Goal: Obtain resource: Download file/media

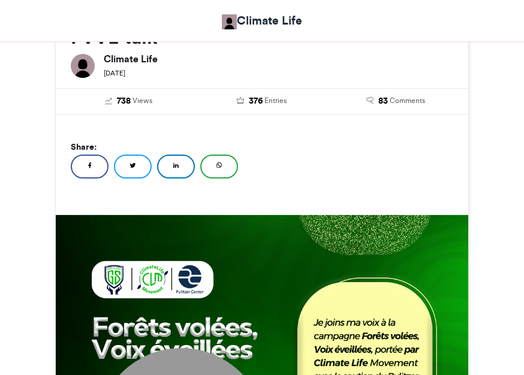
scroll to position [419, 0]
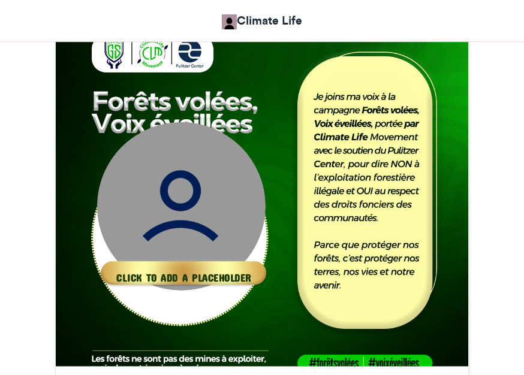
click at [192, 184] on img at bounding box center [184, 272] width 178 height 178
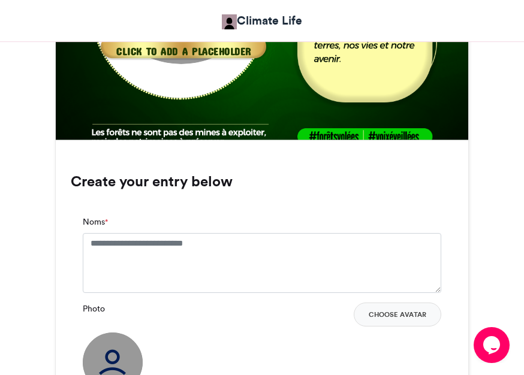
scroll to position [719, 0]
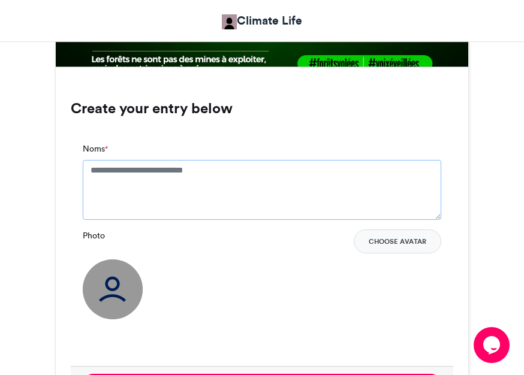
click at [169, 181] on textarea "Noms *" at bounding box center [262, 190] width 358 height 60
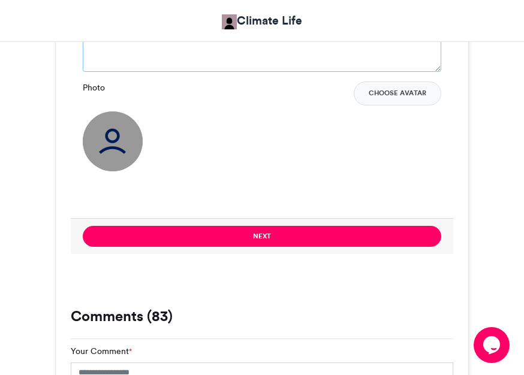
scroll to position [898, 0]
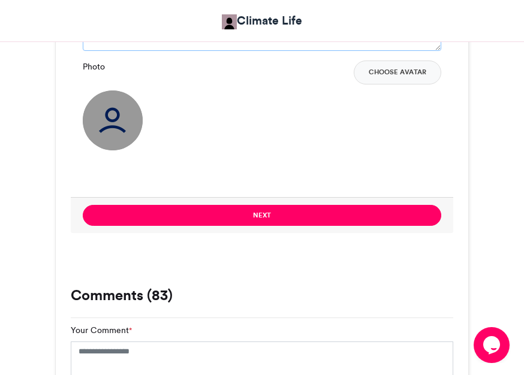
type textarea "**********"
click at [108, 106] on img at bounding box center [113, 120] width 60 height 60
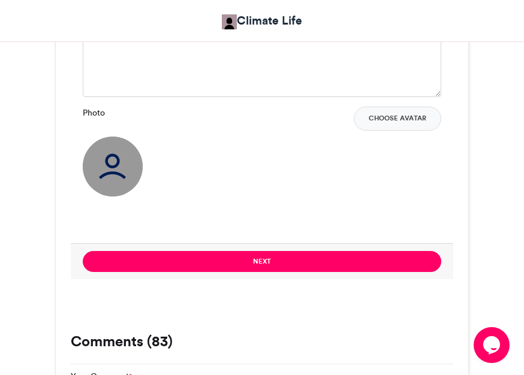
scroll to position [839, 0]
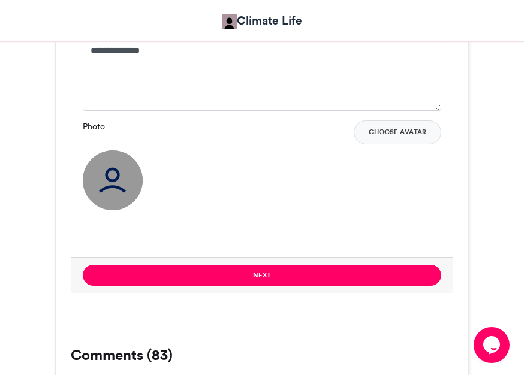
click at [122, 180] on img at bounding box center [113, 180] width 60 height 60
click at [105, 128] on div "Photo Choose Avatar" at bounding box center [262, 132] width 358 height 24
click at [108, 174] on img at bounding box center [113, 180] width 60 height 60
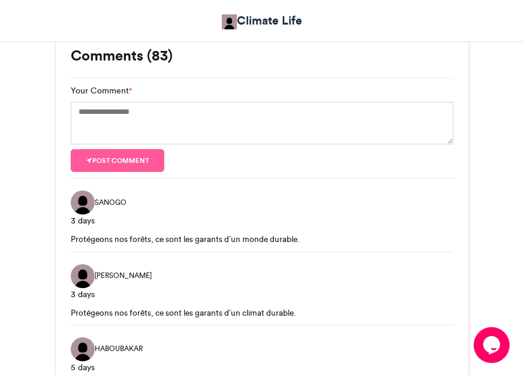
scroll to position [1078, 0]
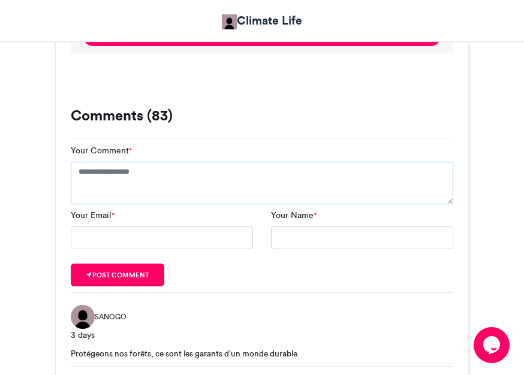
click at [139, 167] on textarea "Your Comment *" at bounding box center [262, 183] width 382 height 43
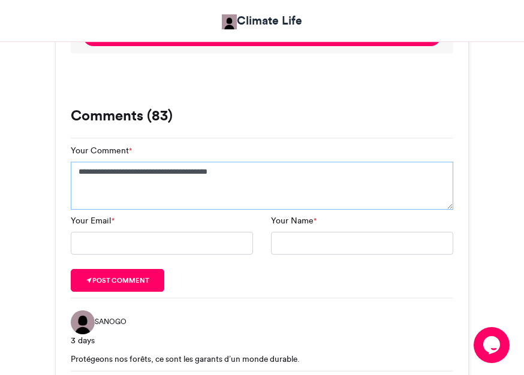
type textarea "**********"
click at [115, 237] on input "Your Email *" at bounding box center [162, 243] width 182 height 23
type input "**********"
click at [309, 247] on input "Your Name *" at bounding box center [362, 243] width 182 height 23
type input "*"
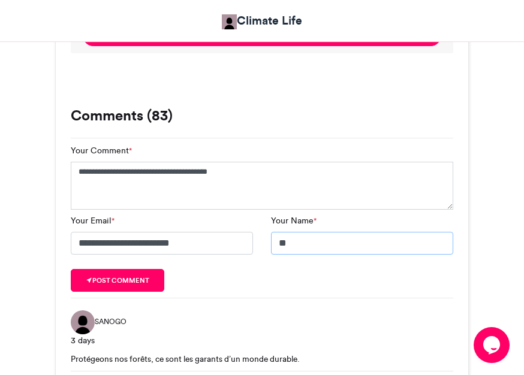
type input "*"
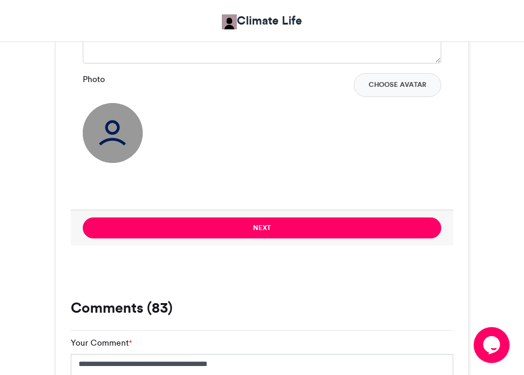
scroll to position [839, 0]
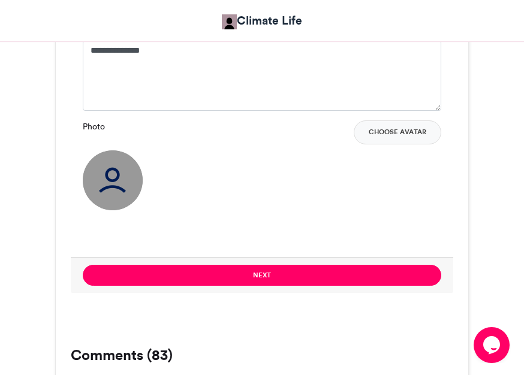
type input "**********"
click at [110, 169] on img at bounding box center [113, 180] width 60 height 60
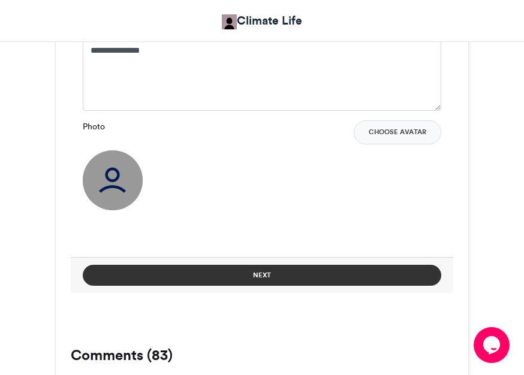
click at [235, 269] on button "Next" at bounding box center [262, 275] width 358 height 21
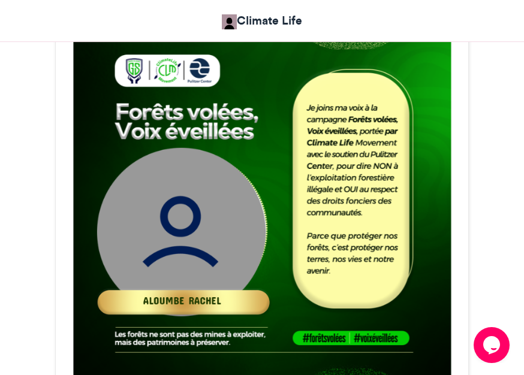
scroll to position [453, 0]
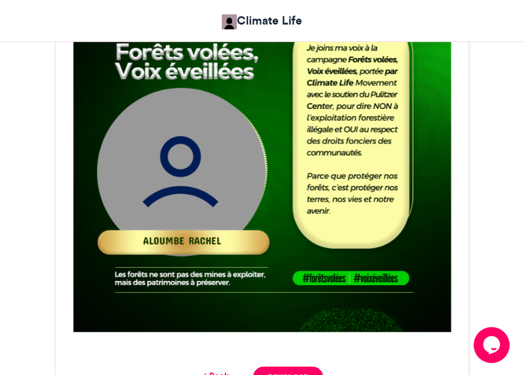
click at [213, 241] on img at bounding box center [262, 146] width 412 height 412
click at [208, 203] on img at bounding box center [262, 146] width 412 height 412
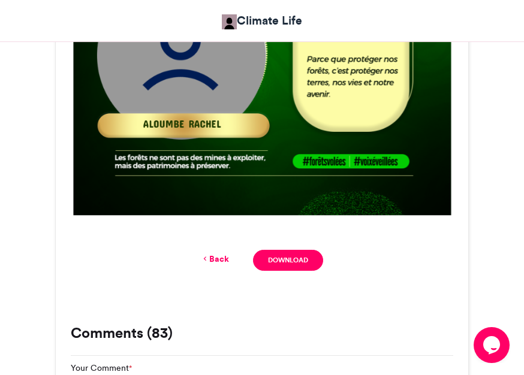
scroll to position [633, 0]
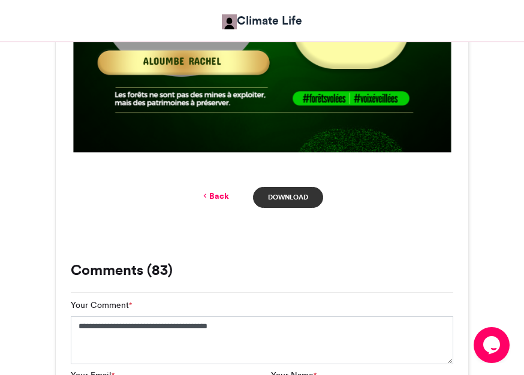
click at [264, 198] on link "Download" at bounding box center [288, 197] width 70 height 21
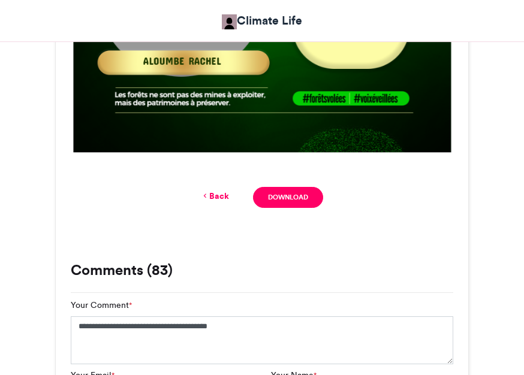
click at [232, 194] on div "Back Download" at bounding box center [262, 197] width 382 height 21
click at [224, 195] on link "Back" at bounding box center [215, 196] width 28 height 13
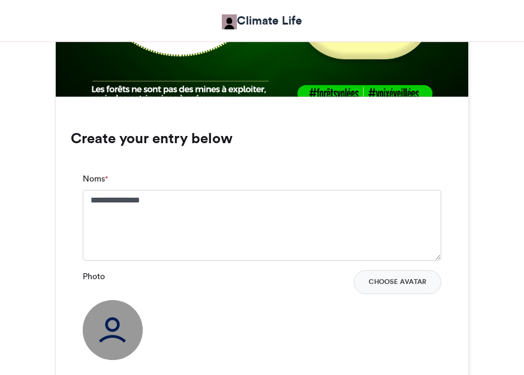
scroll to position [719, 0]
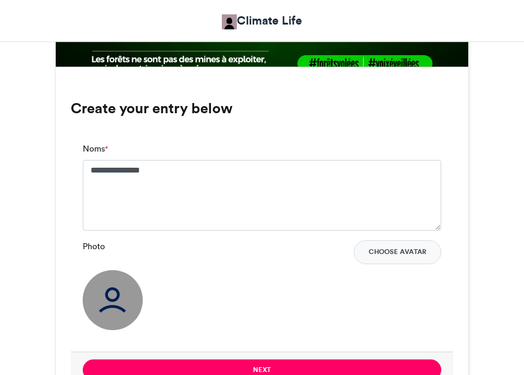
click at [108, 293] on img at bounding box center [113, 300] width 60 height 60
drag, startPoint x: 107, startPoint y: 293, endPoint x: 114, endPoint y: 336, distance: 43.6
click at [114, 336] on div "**********" at bounding box center [262, 241] width 382 height 221
click at [114, 319] on img at bounding box center [113, 300] width 60 height 60
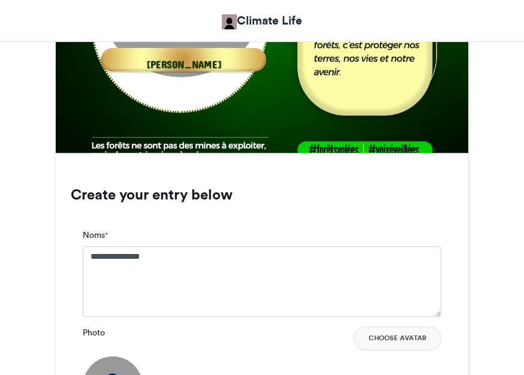
scroll to position [539, 0]
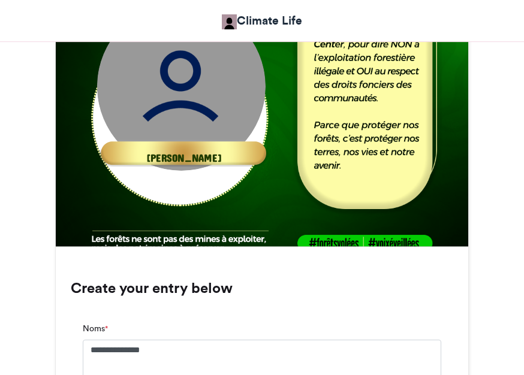
click at [179, 95] on img at bounding box center [184, 152] width 178 height 178
click at [185, 75] on img at bounding box center [184, 152] width 178 height 178
click at [184, 77] on img at bounding box center [184, 152] width 178 height 178
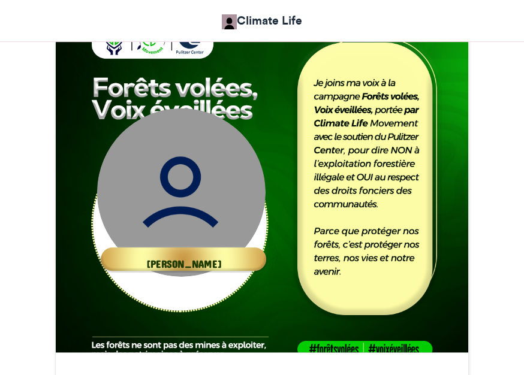
scroll to position [479, 0]
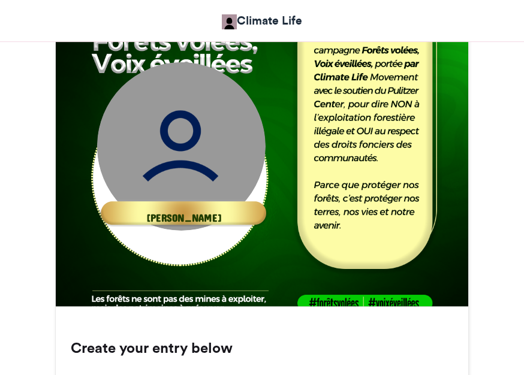
click at [177, 123] on img at bounding box center [181, 146] width 168 height 168
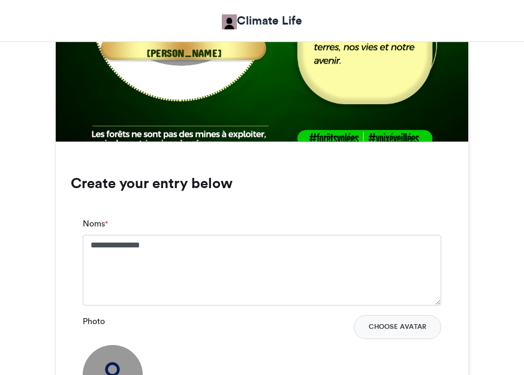
scroll to position [659, 0]
